Goal: Task Accomplishment & Management: Manage account settings

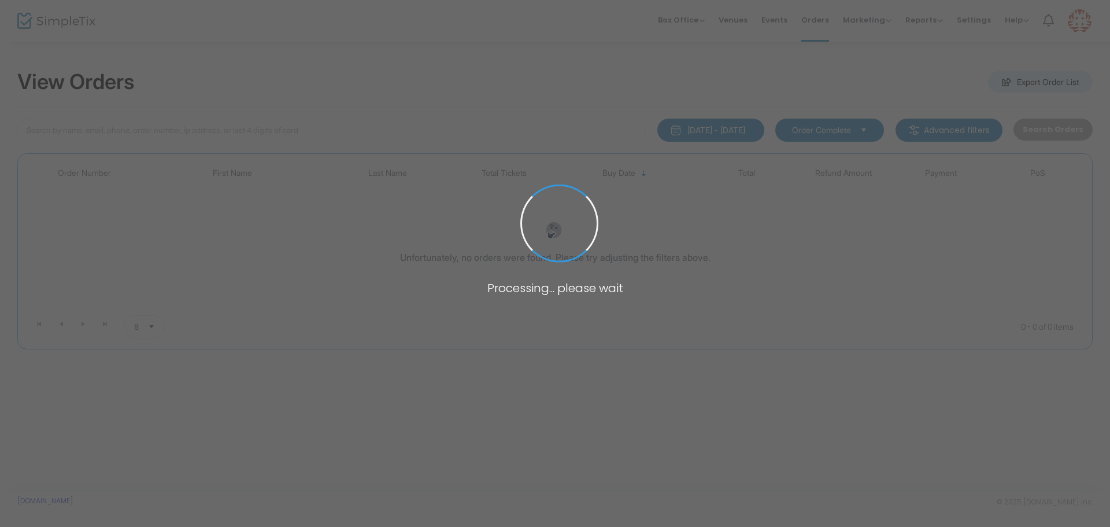
type input "[PERSON_NAME]"
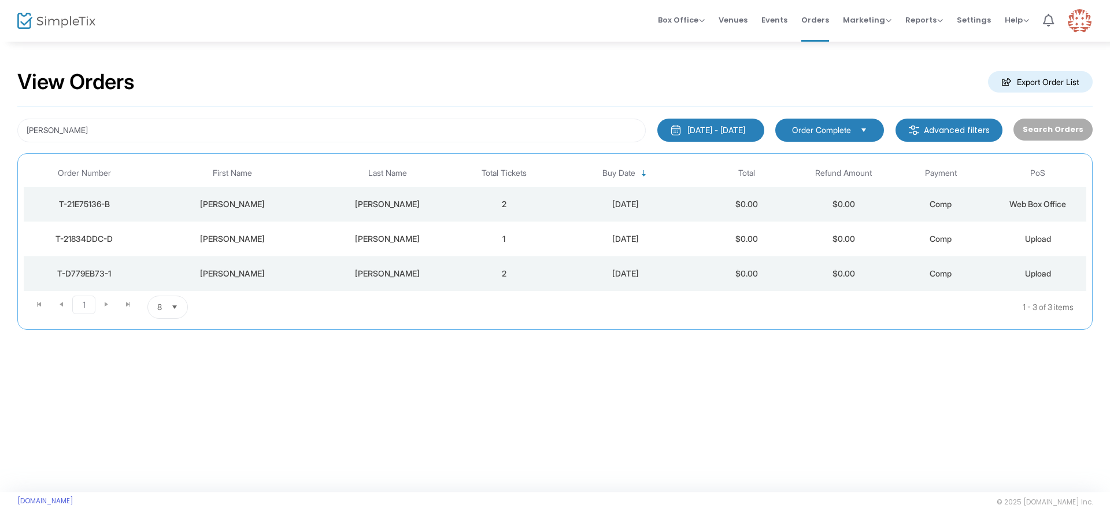
click at [472, 207] on td "2" at bounding box center [503, 204] width 97 height 35
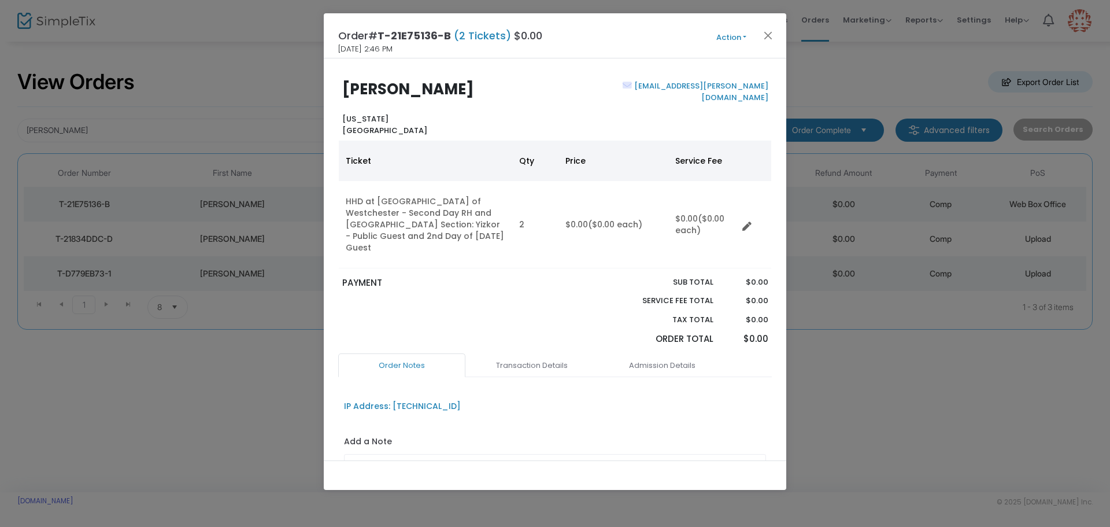
click at [717, 39] on button "Action" at bounding box center [730, 37] width 69 height 13
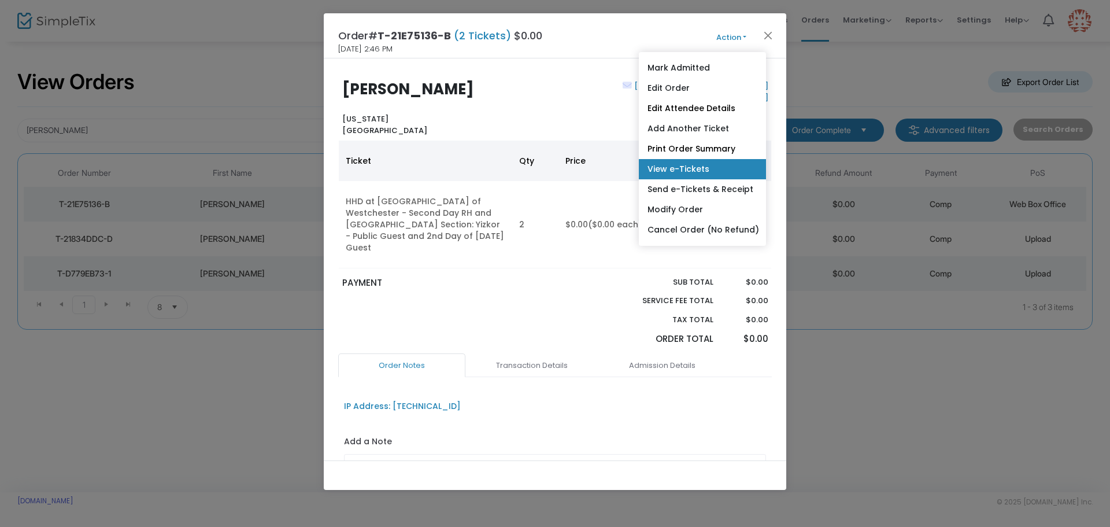
click at [678, 173] on link "View e-Tickets" at bounding box center [702, 169] width 127 height 20
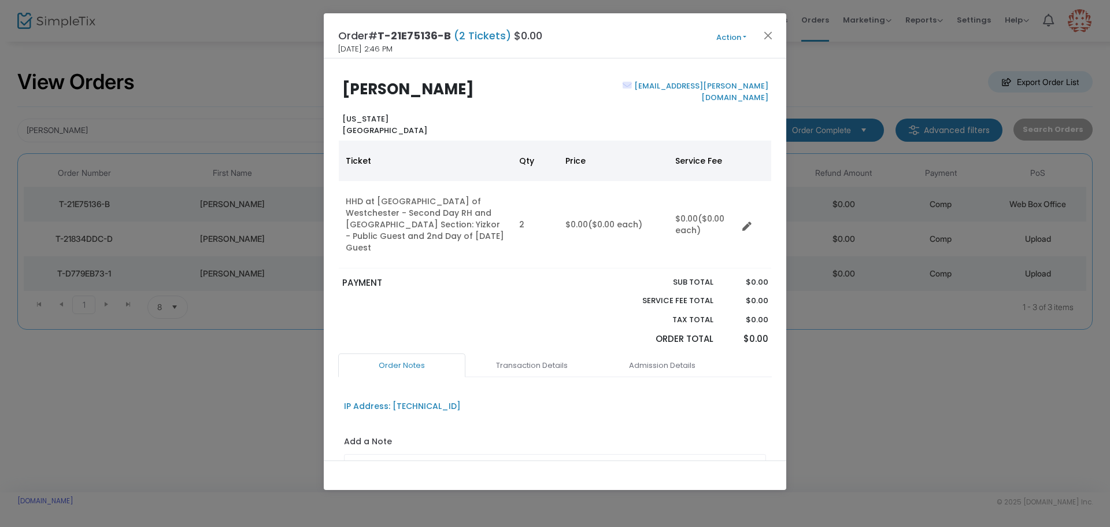
click at [718, 35] on button "Action" at bounding box center [730, 37] width 69 height 13
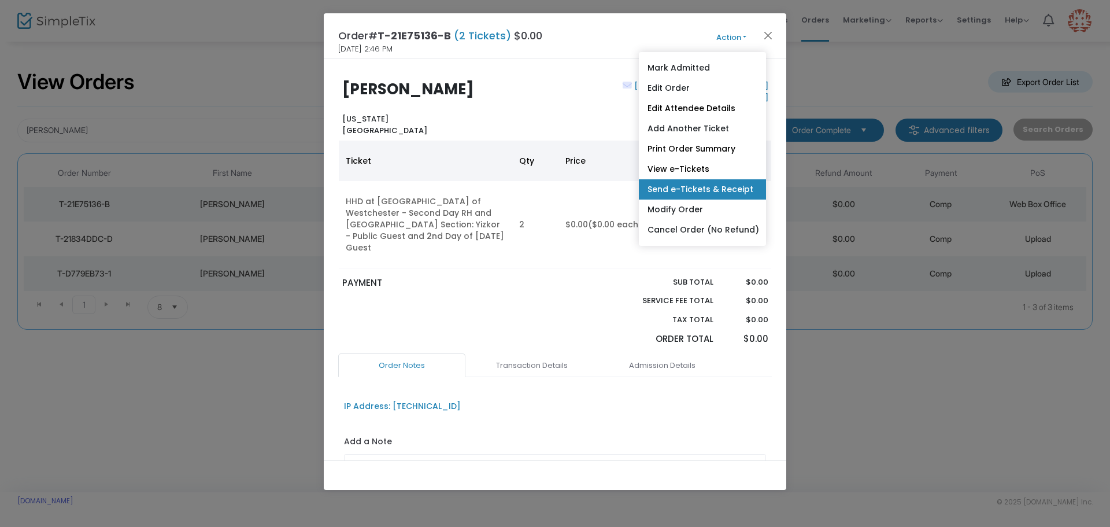
click at [669, 188] on link "Send e-Tickets & Receipt" at bounding box center [702, 189] width 127 height 20
type input "[EMAIL_ADDRESS][PERSON_NAME][DOMAIN_NAME]"
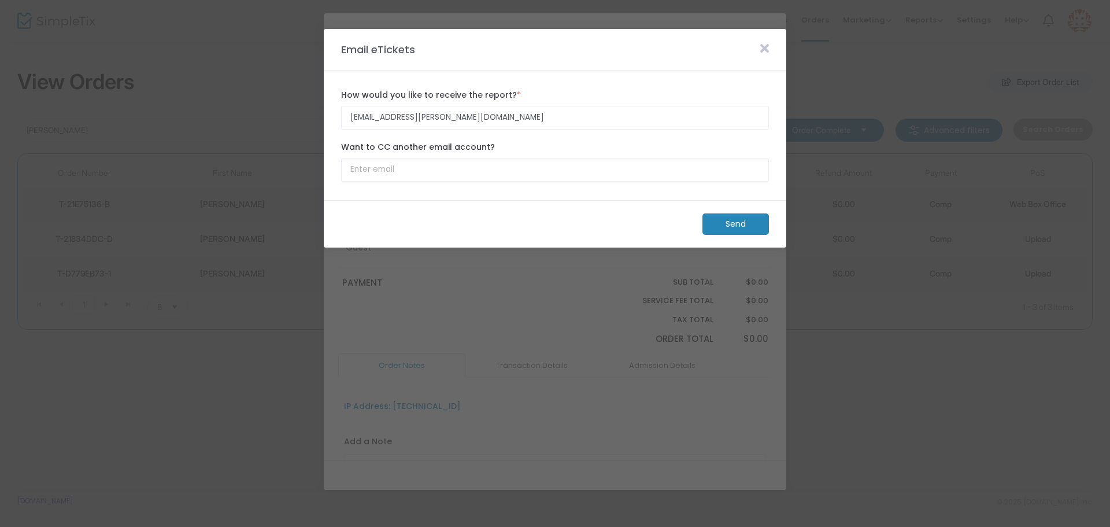
click at [740, 227] on m-button "Send" at bounding box center [735, 223] width 66 height 21
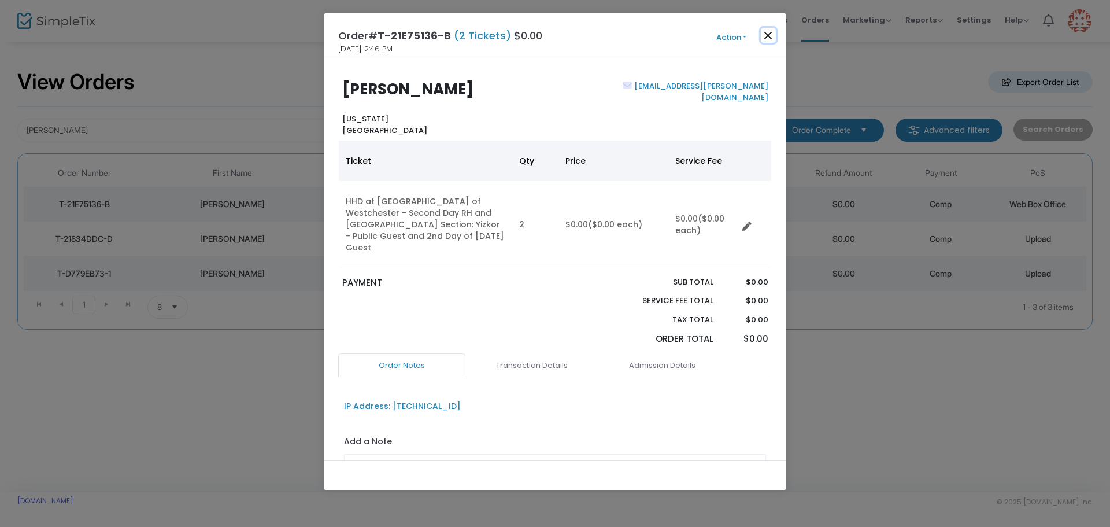
click at [769, 35] on button "Close" at bounding box center [768, 35] width 15 height 15
